Goal: Check status

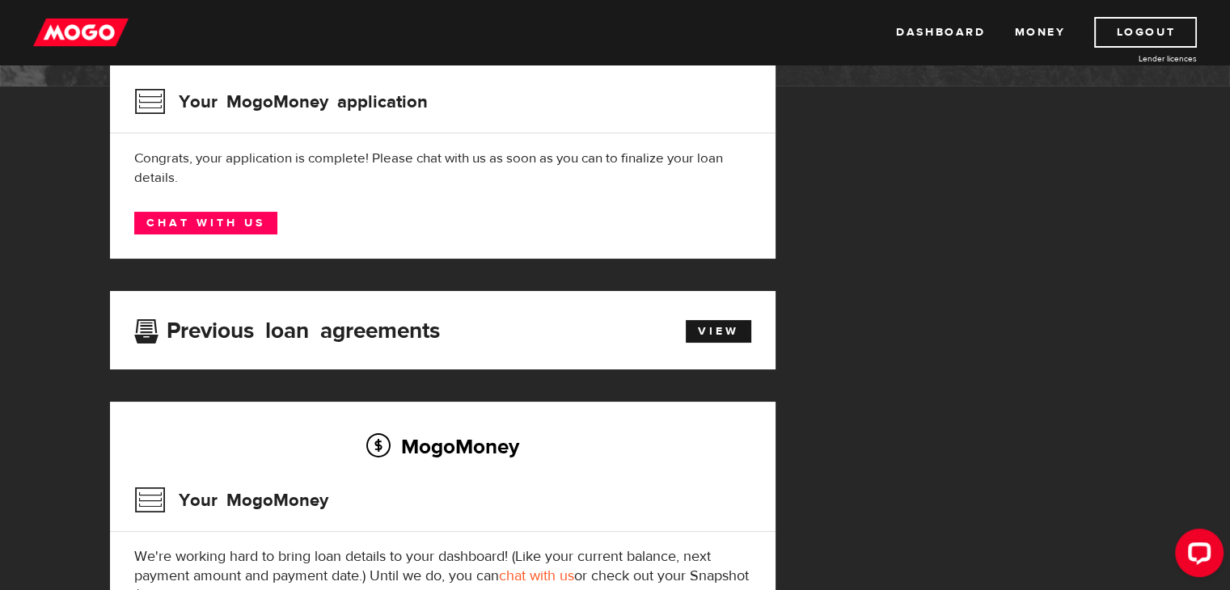
scroll to position [162, 0]
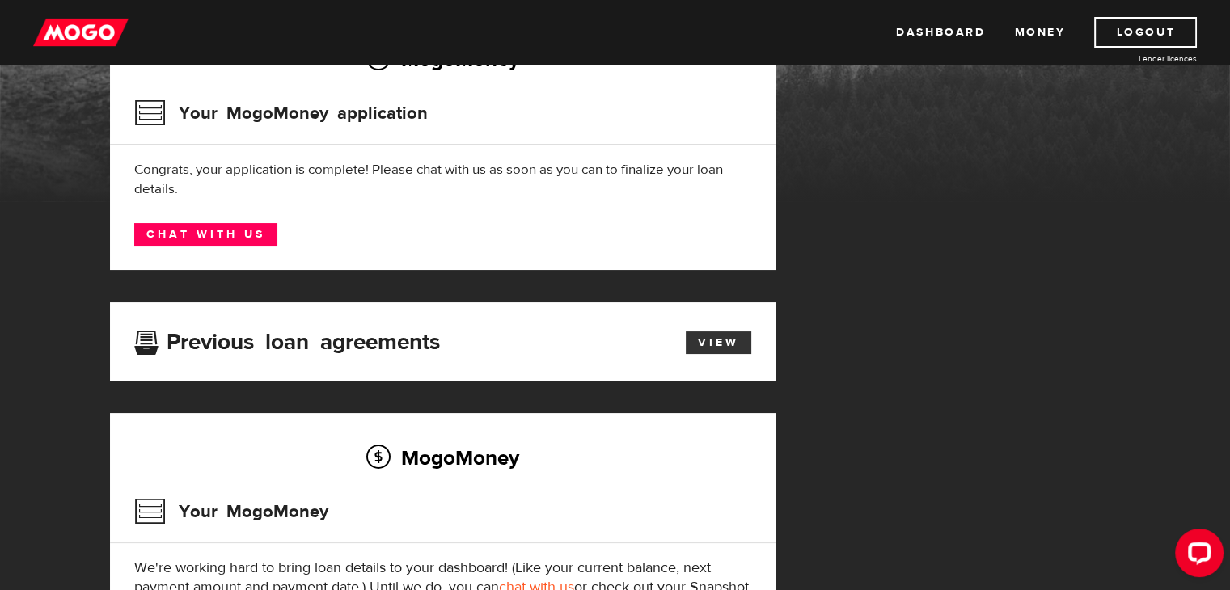
click at [715, 341] on link "View" at bounding box center [719, 343] width 66 height 23
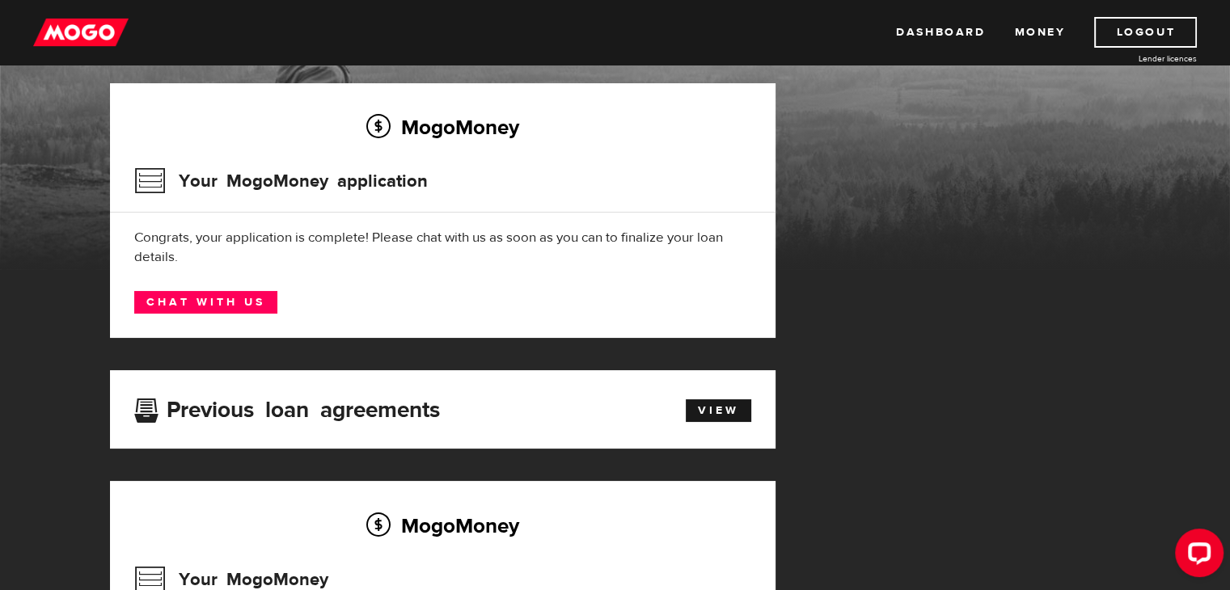
scroll to position [57, 0]
